Goal: Information Seeking & Learning: Find specific fact

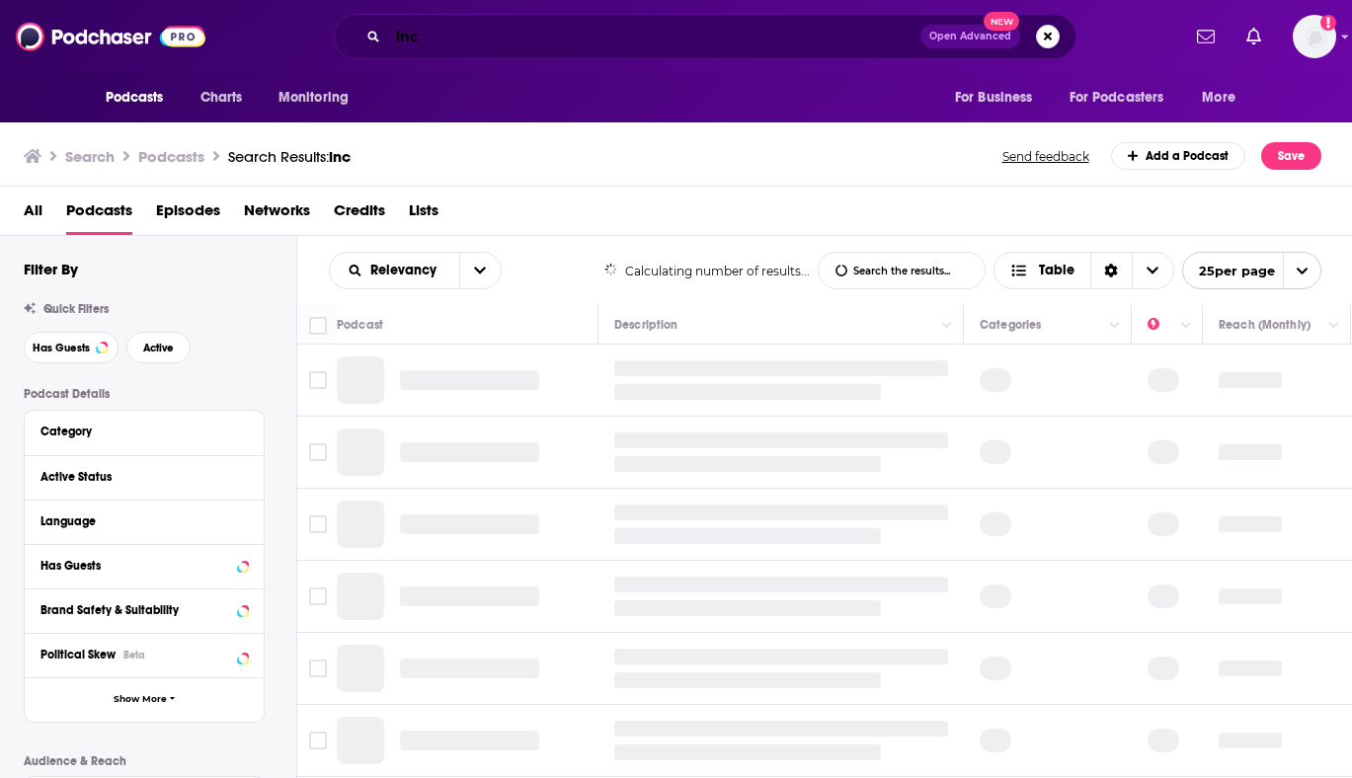
click at [510, 26] on input "inc" at bounding box center [654, 37] width 532 height 32
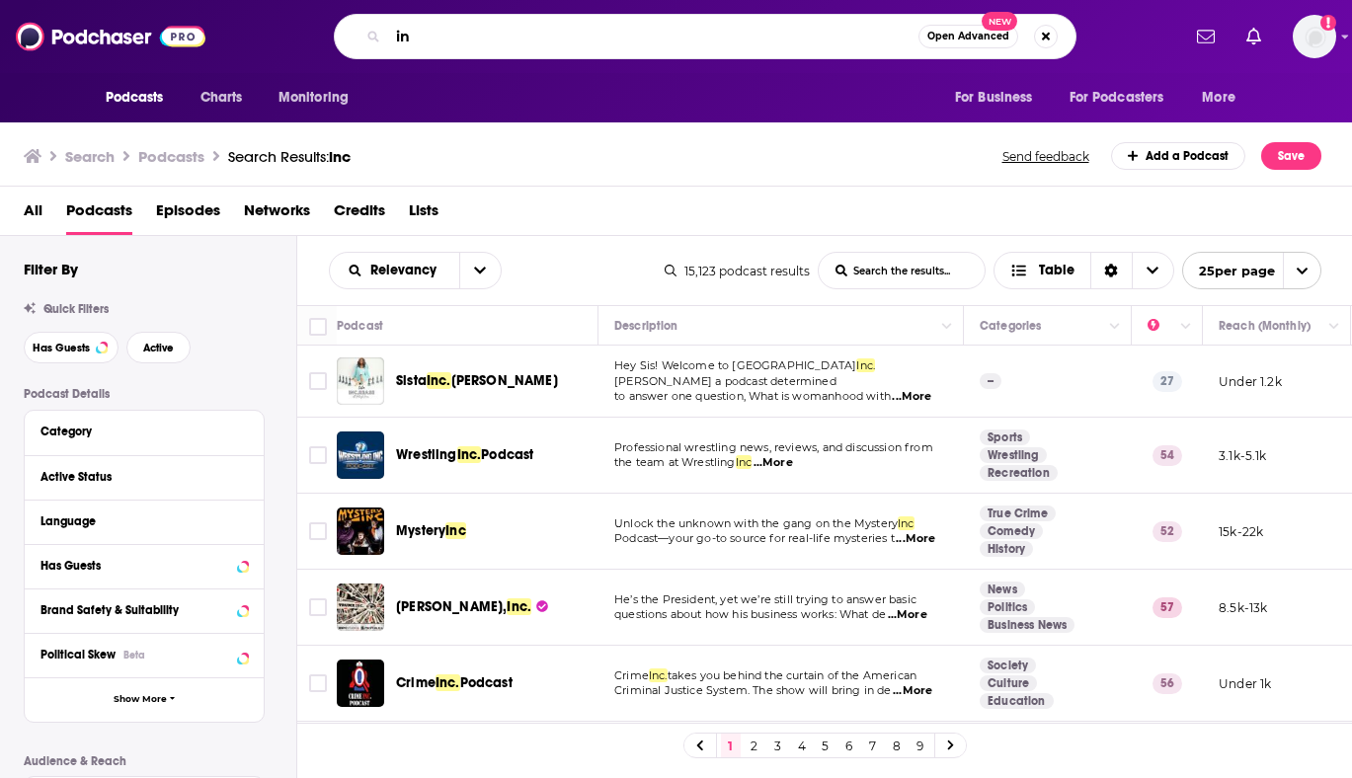
type input "i"
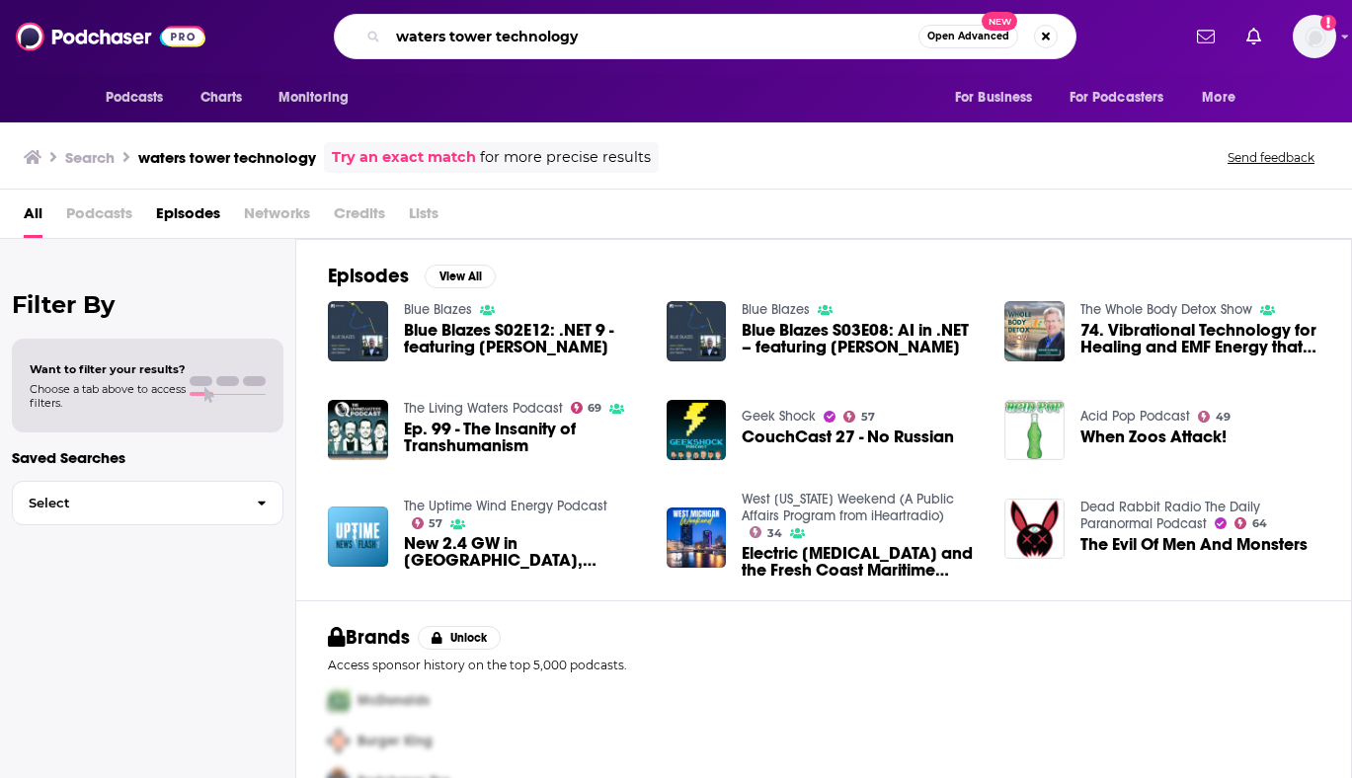
drag, startPoint x: 610, startPoint y: 38, endPoint x: 497, endPoint y: 40, distance: 113.6
click at [501, 40] on input "waters tower technology" at bounding box center [653, 37] width 530 height 32
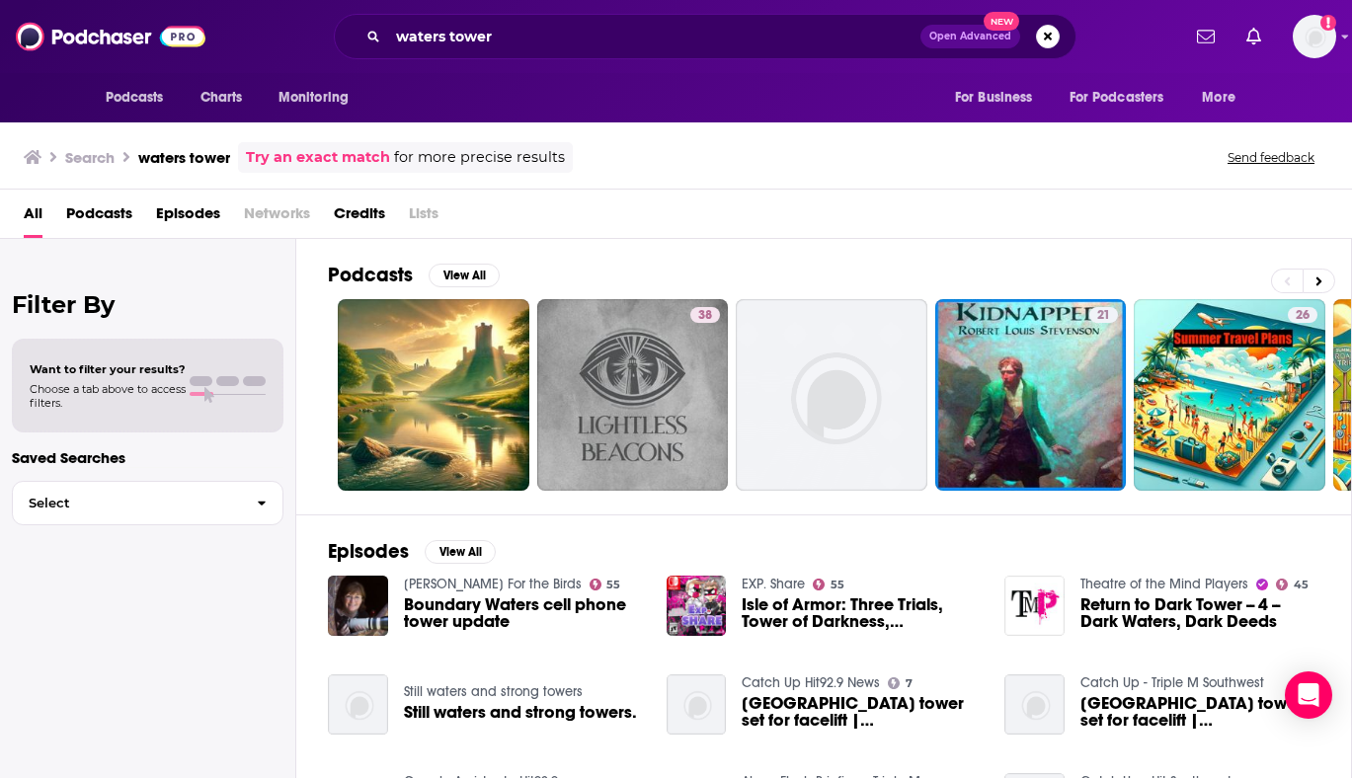
click at [539, 52] on div "waters tower Open Advanced New" at bounding box center [705, 36] width 743 height 45
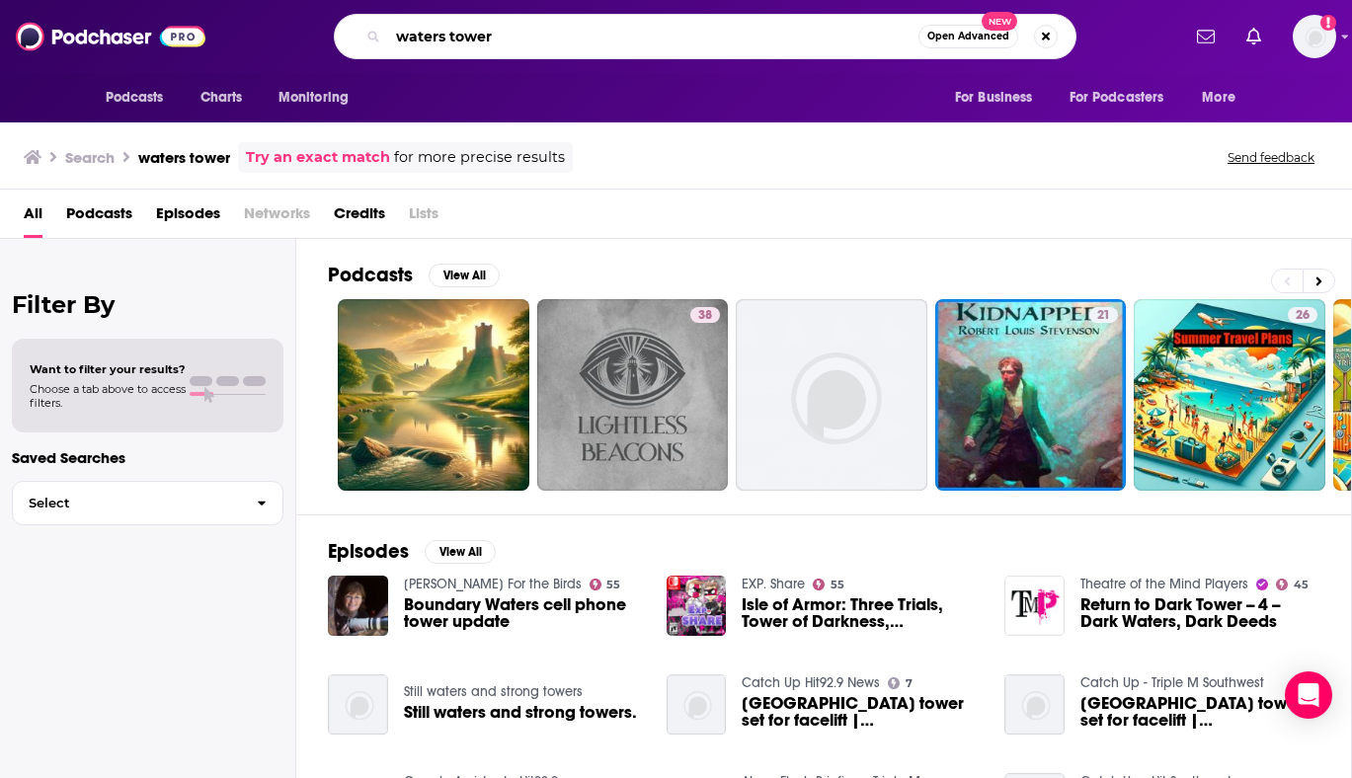
click at [528, 40] on input "waters tower" at bounding box center [653, 37] width 530 height 32
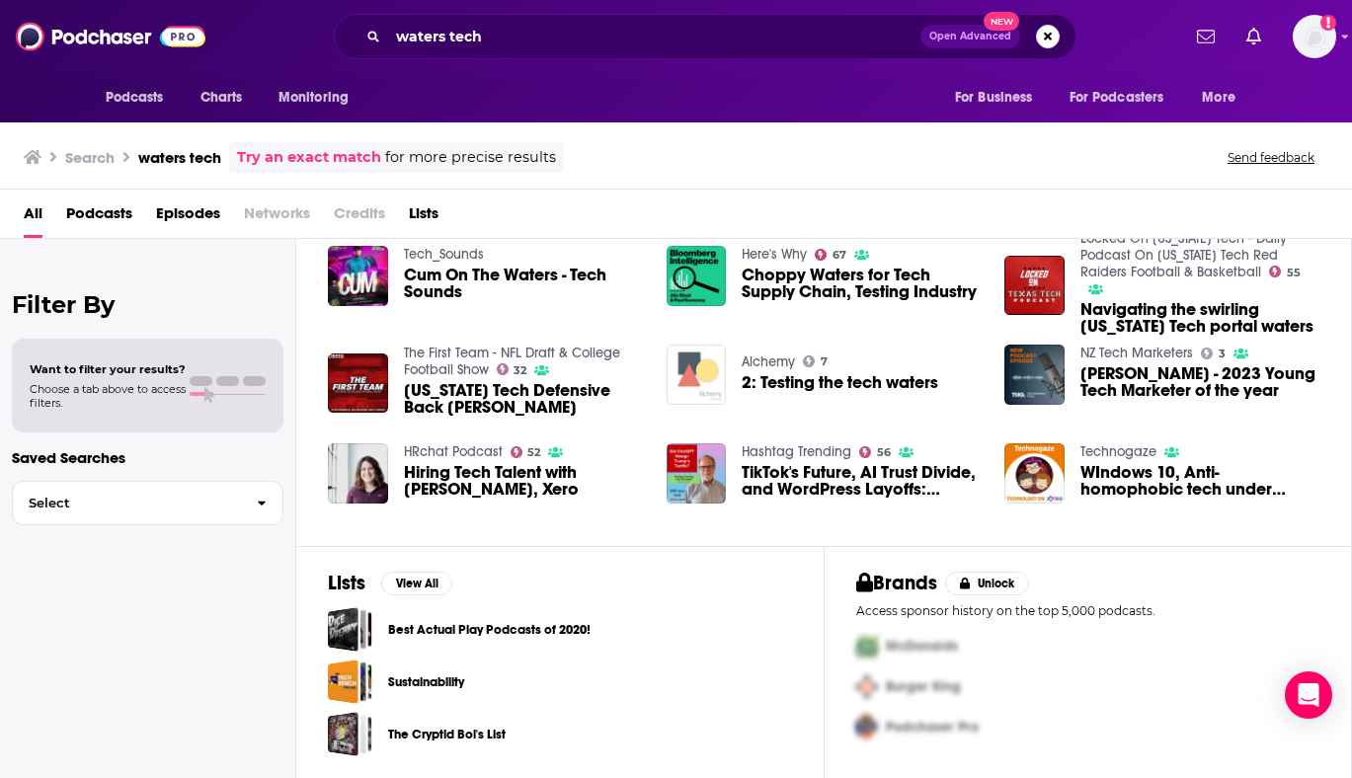
scroll to position [264, 0]
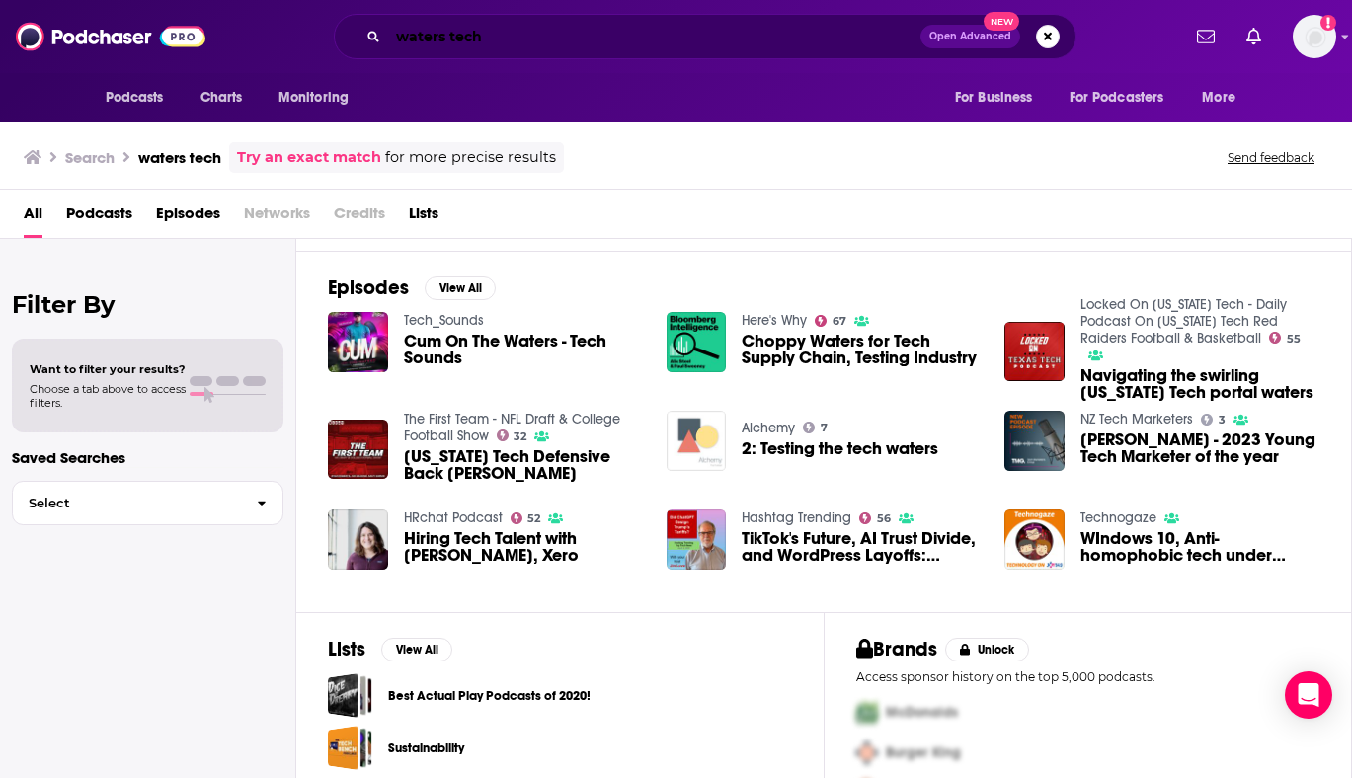
click at [430, 40] on input "waters tech" at bounding box center [654, 37] width 532 height 32
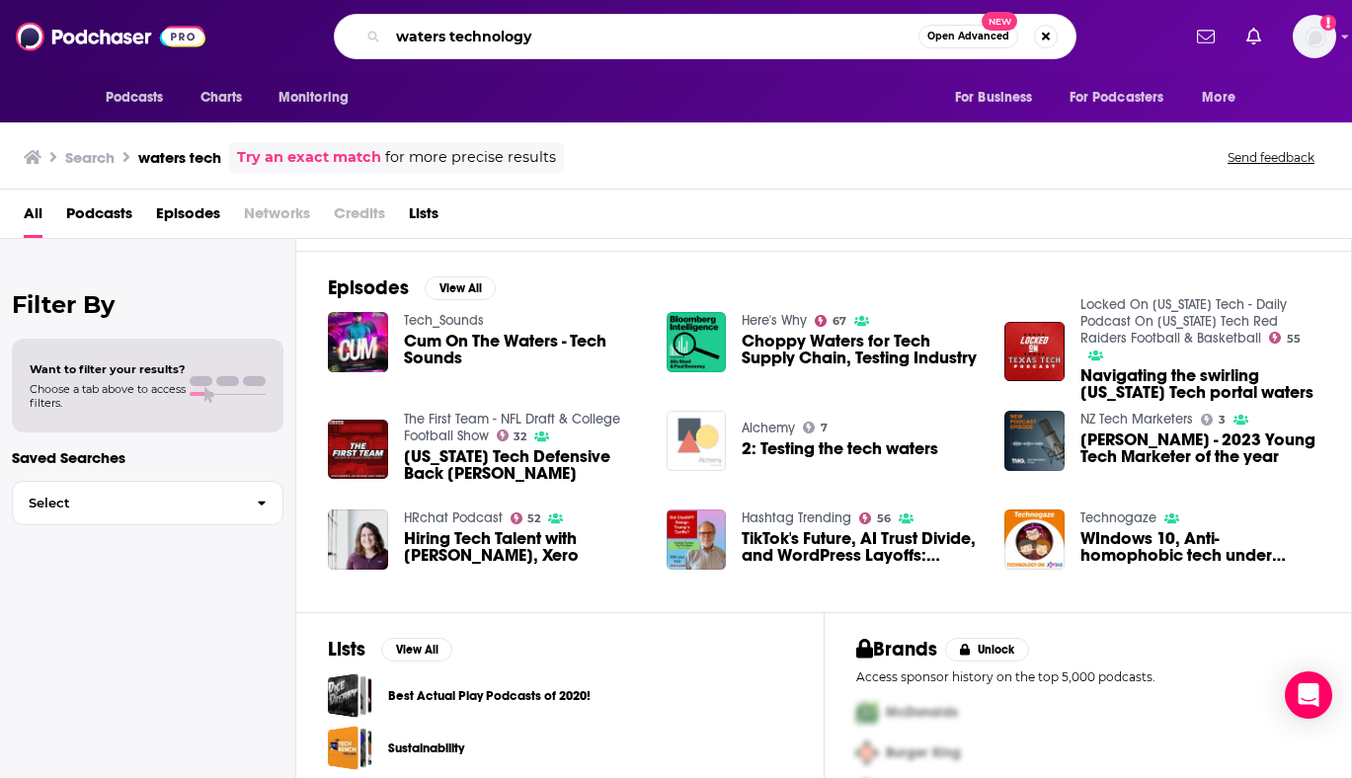
type input "waters technology"
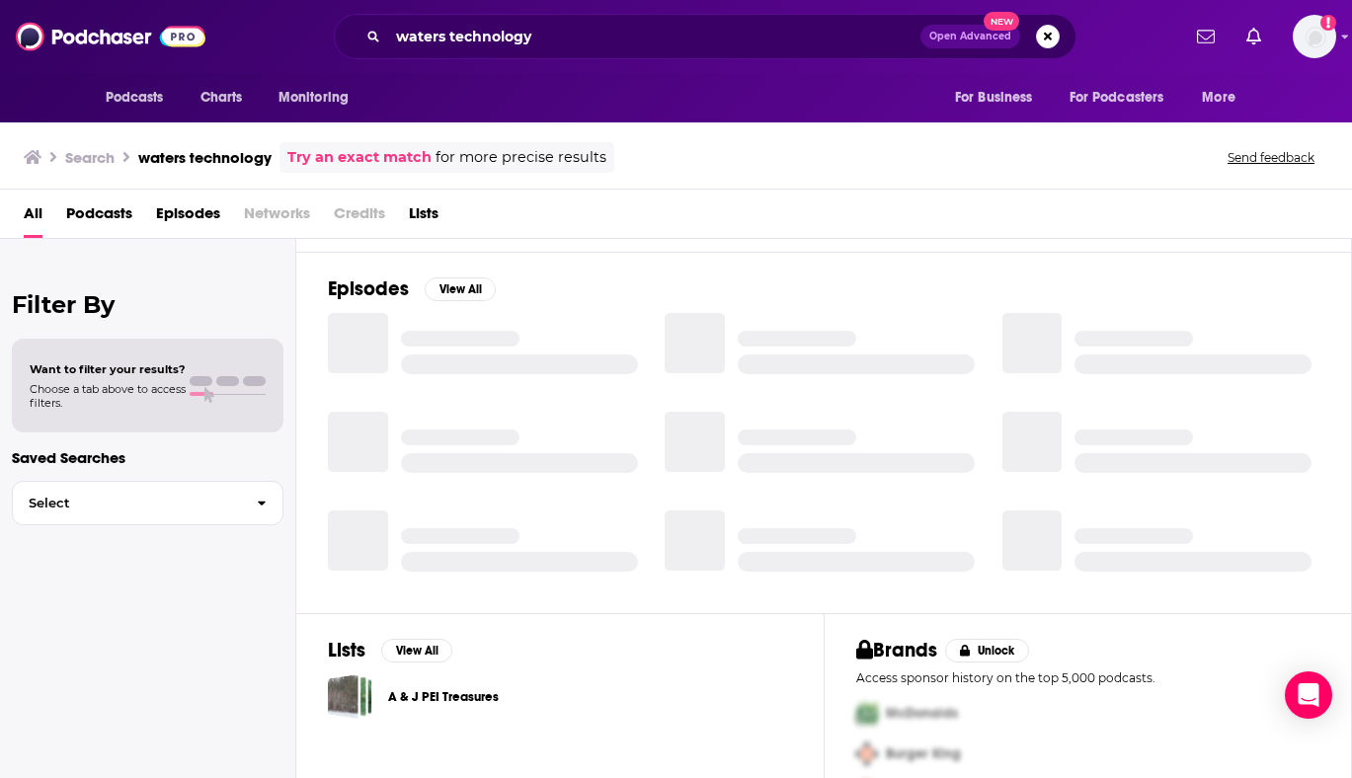
scroll to position [264, 0]
